Goal: Consume media (video, audio): Consume media (video, audio)

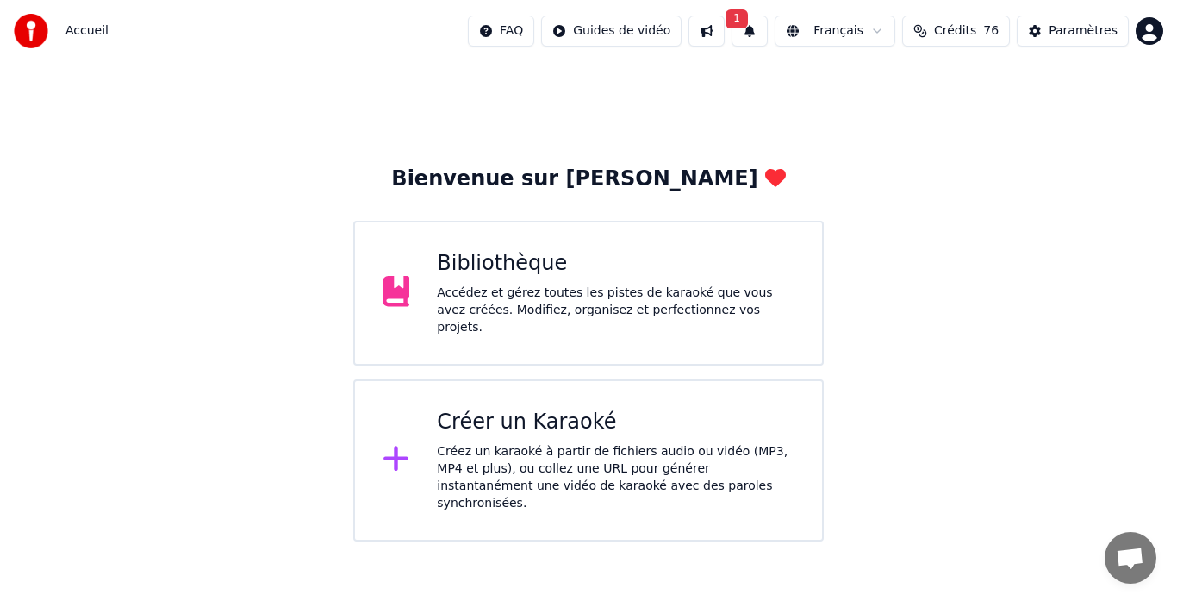
click at [689, 268] on div "Bibliothèque" at bounding box center [616, 264] width 358 height 28
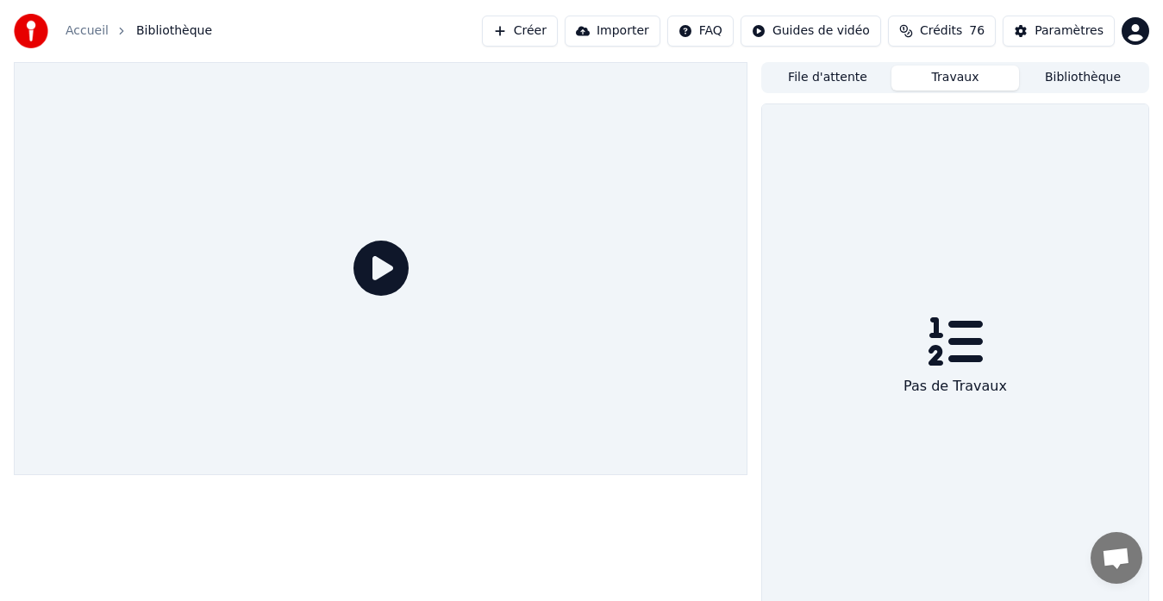
click at [945, 74] on button "Travaux" at bounding box center [955, 77] width 128 height 25
click at [841, 79] on button "File d'attente" at bounding box center [828, 77] width 128 height 25
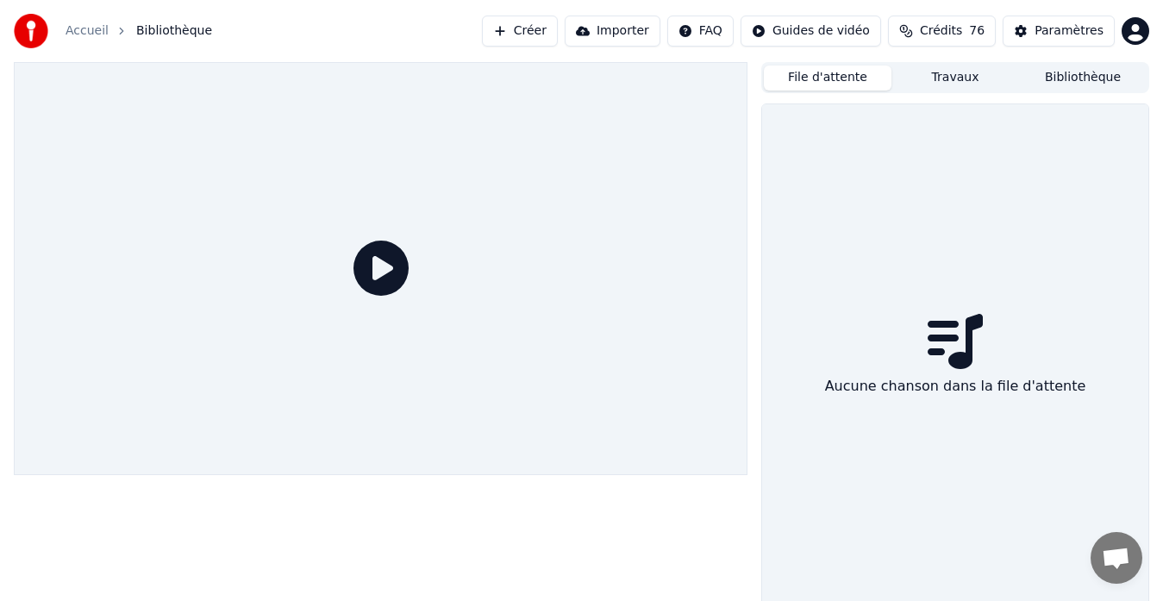
click at [1121, 63] on div "File d'attente Travaux Bibliothèque" at bounding box center [955, 77] width 388 height 31
click at [1121, 70] on button "Bibliothèque" at bounding box center [1083, 77] width 128 height 25
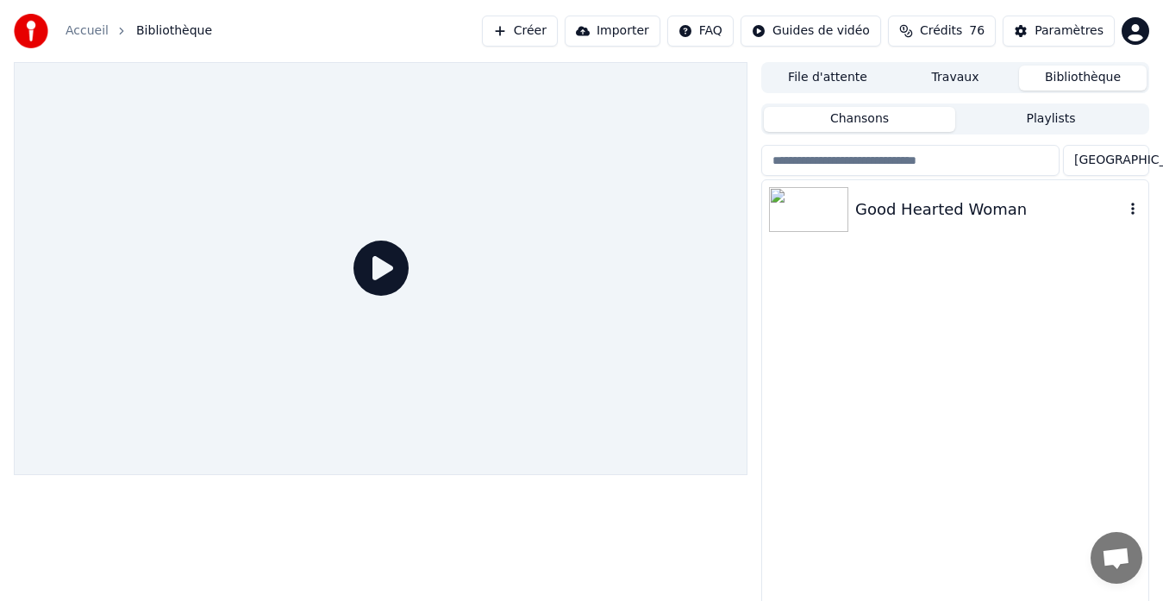
click at [1037, 206] on div "Good Hearted Woman" at bounding box center [989, 209] width 269 height 24
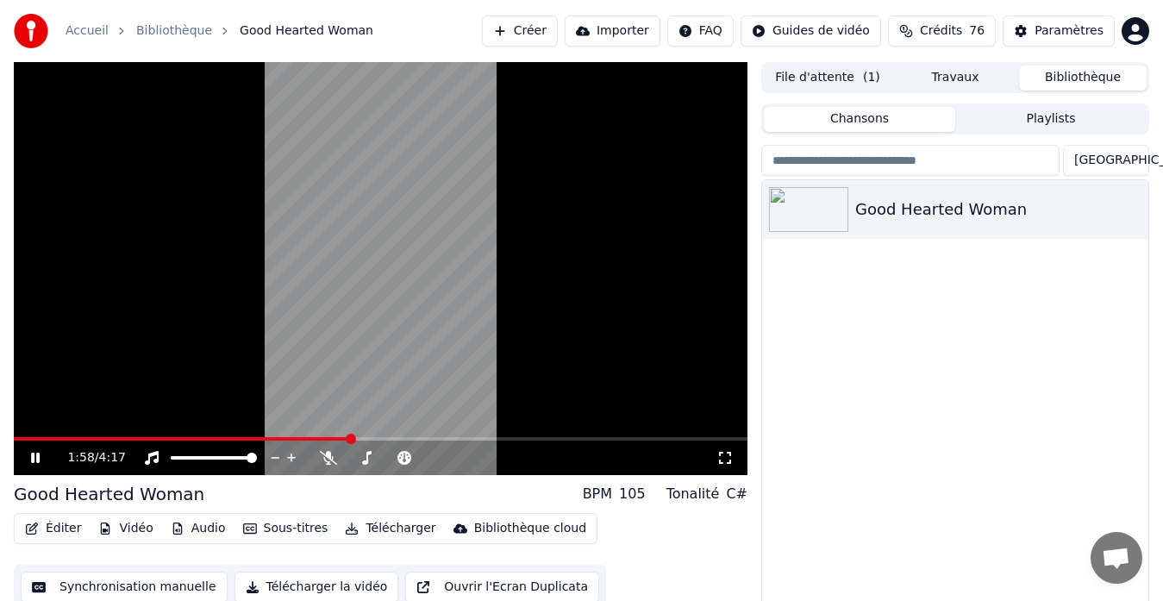
click at [38, 461] on icon at bounding box center [35, 457] width 9 height 10
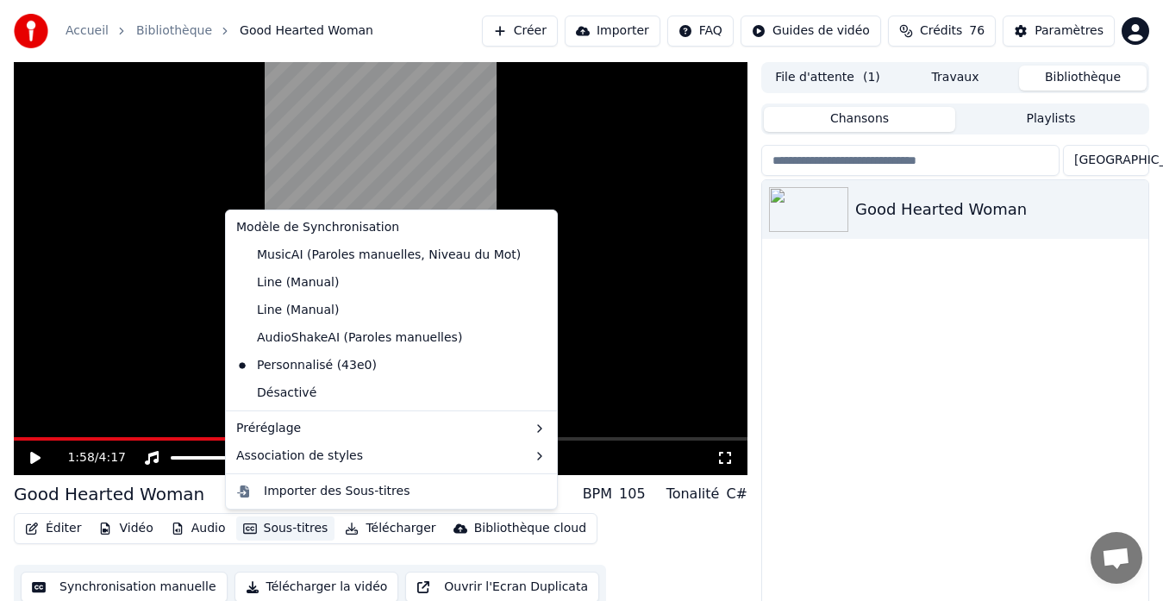
click at [253, 527] on button "Sous-titres" at bounding box center [285, 528] width 99 height 24
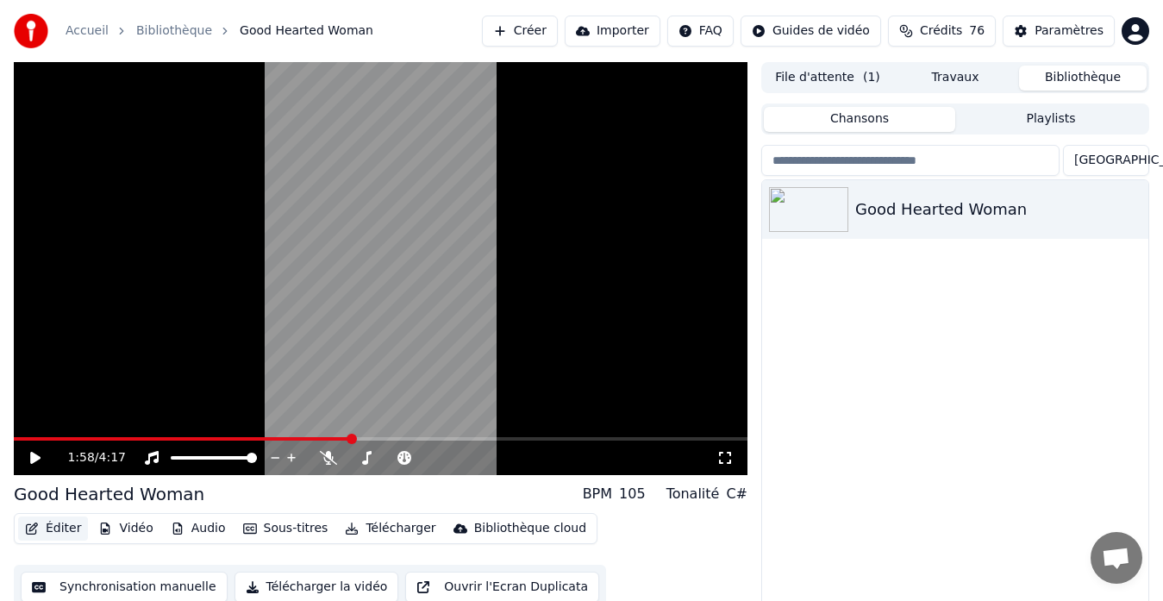
click at [54, 527] on button "Éditer" at bounding box center [53, 528] width 70 height 24
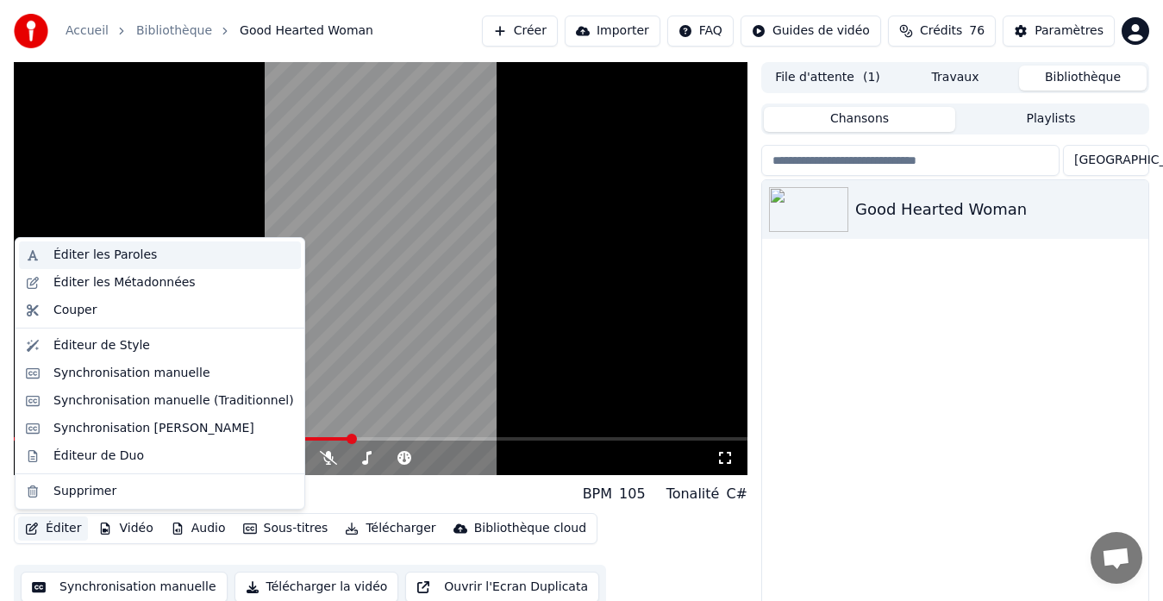
click at [99, 262] on div "Éditer les Paroles" at bounding box center [104, 254] width 103 height 17
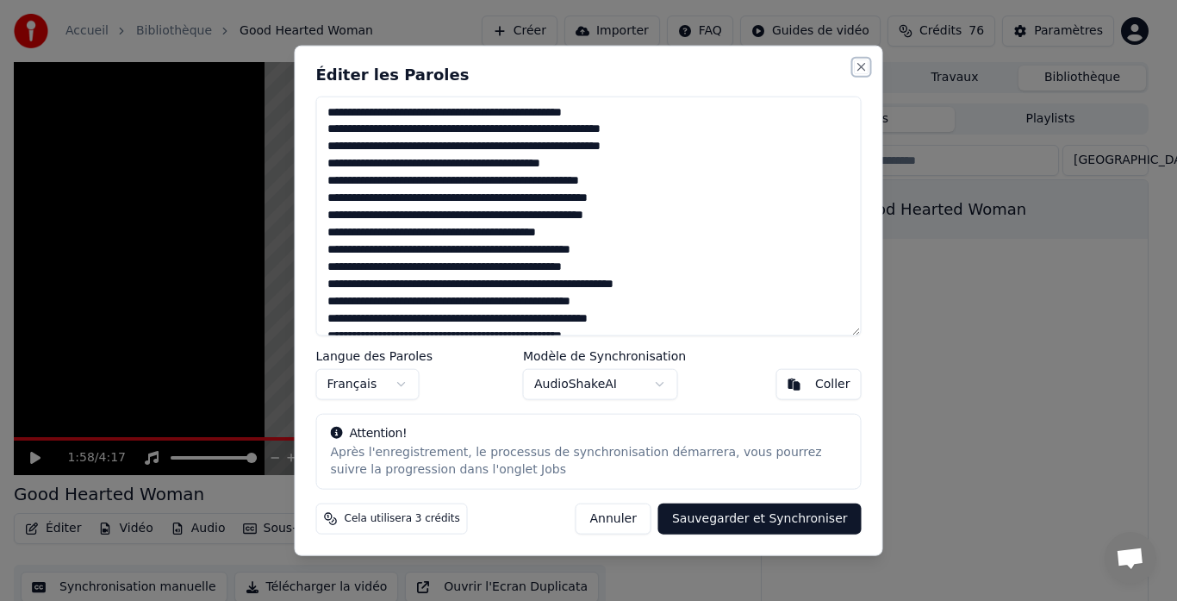
click at [864, 65] on button "Close" at bounding box center [862, 66] width 14 height 14
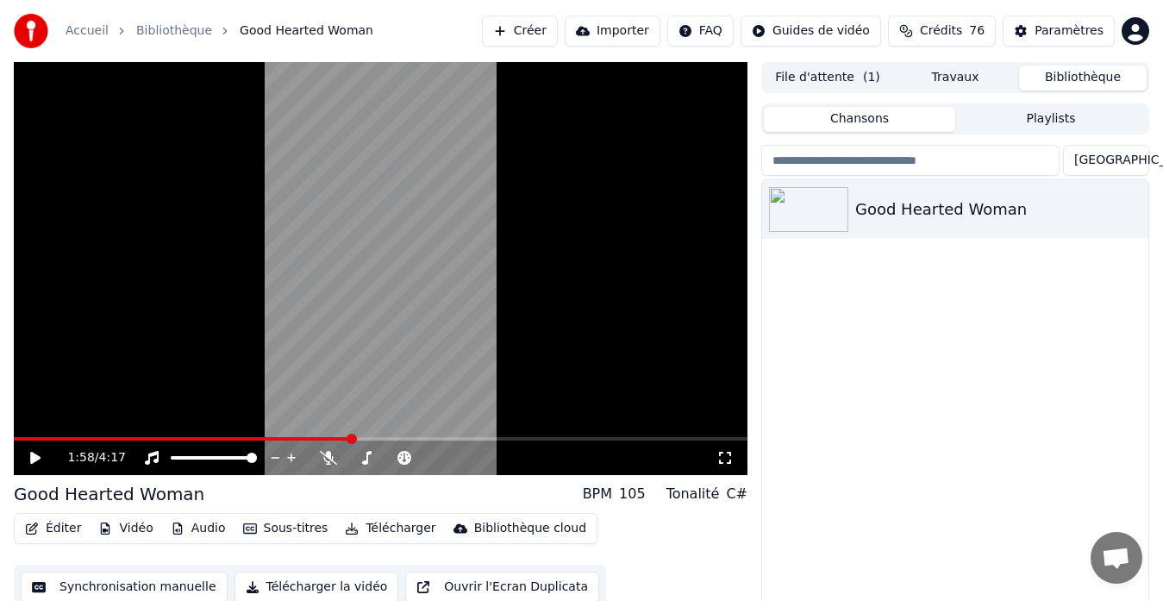
click at [367, 468] on div "1:58 / 4:17" at bounding box center [380, 457] width 733 height 34
click at [347, 463] on span at bounding box center [352, 457] width 10 height 10
click at [930, 335] on div "Good Hearted Woman" at bounding box center [955, 404] width 386 height 449
